Goal: Information Seeking & Learning: Learn about a topic

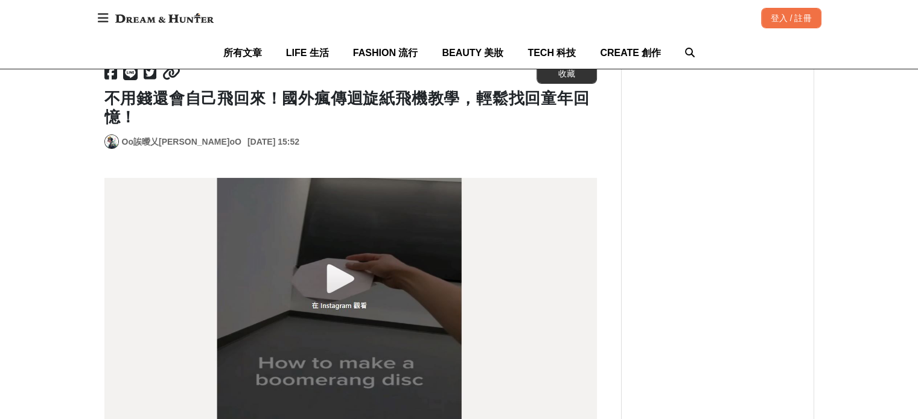
scroll to position [121, 0]
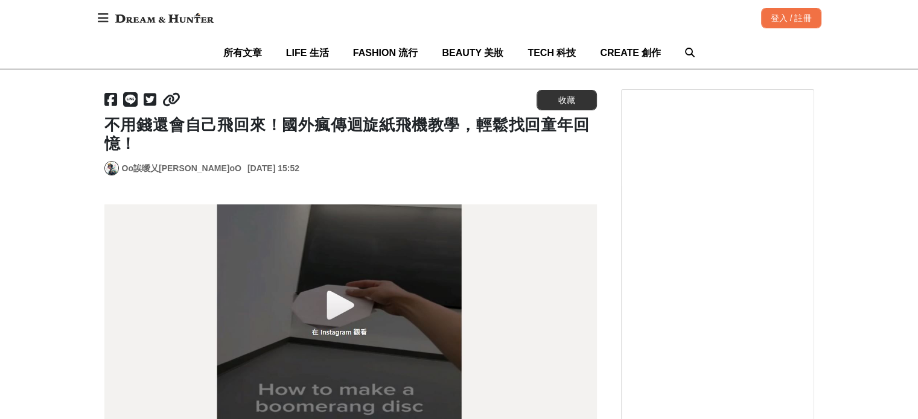
click at [333, 310] on img at bounding box center [350, 328] width 492 height 247
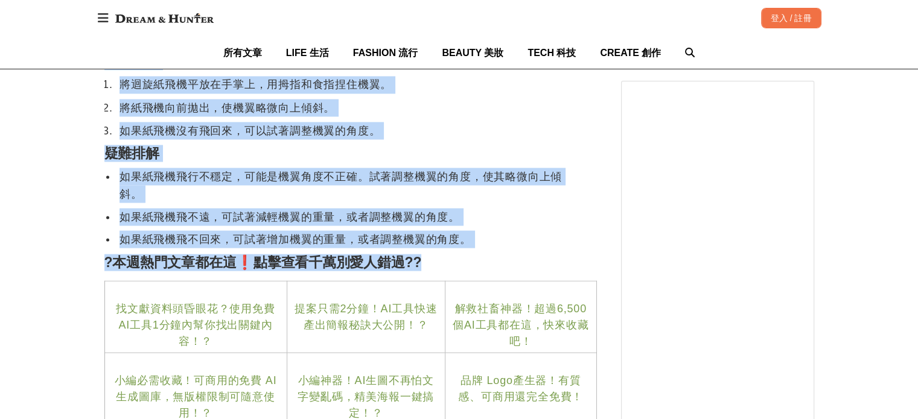
scroll to position [6699, 0]
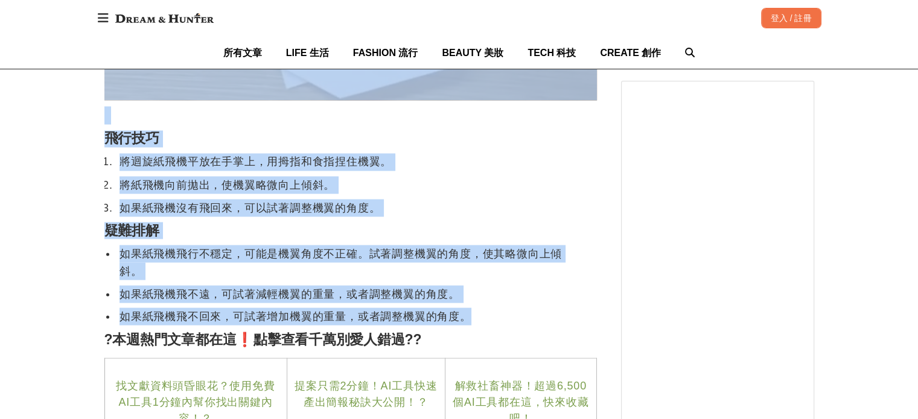
drag, startPoint x: 116, startPoint y: 246, endPoint x: 485, endPoint y: 319, distance: 376.4
copy div "loremipsumdolo，sitametconsect，adipiscinge！ sedd eius：tempo inci utla etdo ?magn…"
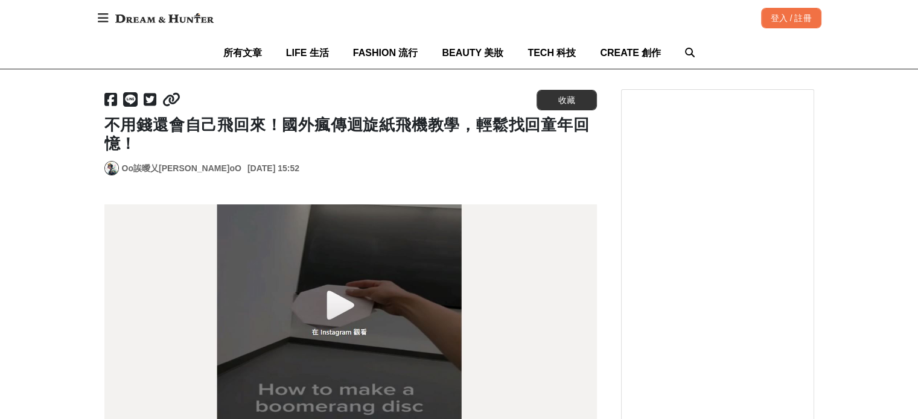
scroll to position [60, 0]
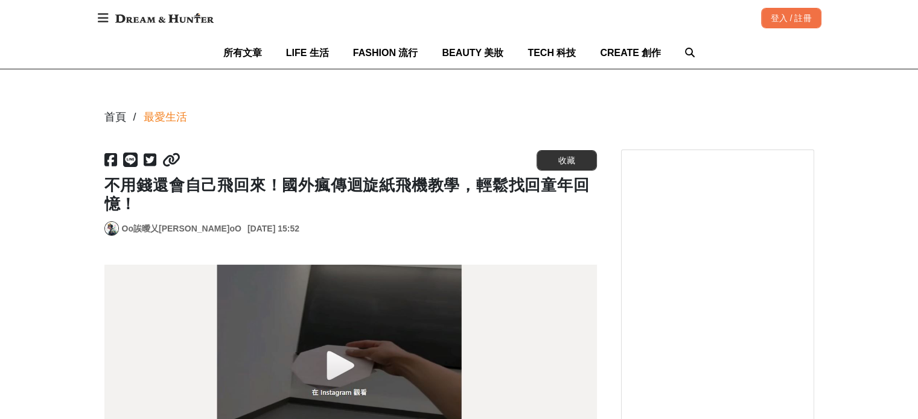
click at [179, 227] on link "Oo誒曖乂[PERSON_NAME]oO" at bounding box center [181, 229] width 119 height 13
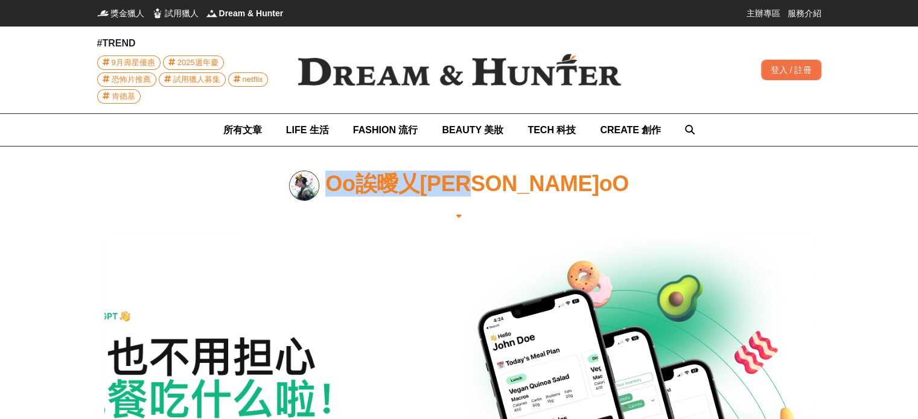
drag, startPoint x: 393, startPoint y: 187, endPoint x: 573, endPoint y: 183, distance: 180.5
click at [571, 182] on div "Oo誒曖乂[PERSON_NAME]oO" at bounding box center [459, 197] width 710 height 52
copy div "Oo誒曖乂[PERSON_NAME]oO"
